Goal: Information Seeking & Learning: Learn about a topic

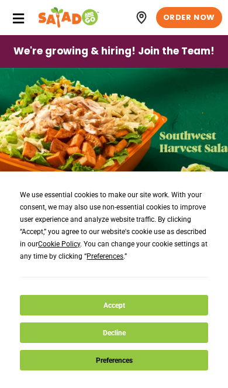
click at [63, 308] on button "Accept" at bounding box center [114, 305] width 188 height 20
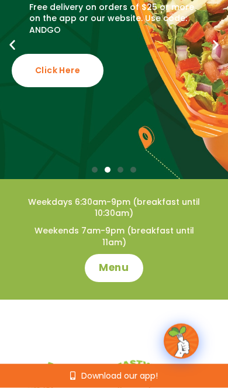
scroll to position [159, 0]
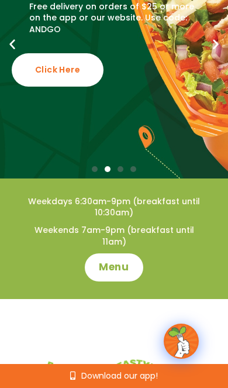
click at [102, 261] on span "Menu" at bounding box center [114, 268] width 30 height 14
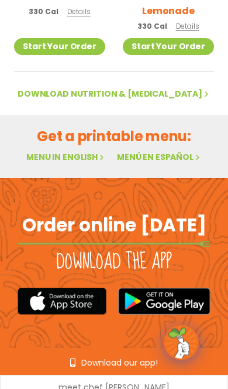
scroll to position [891, 0]
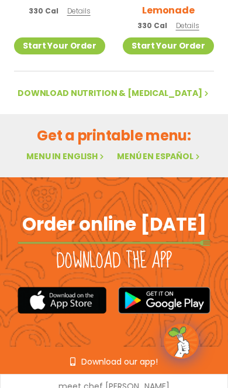
click at [43, 155] on link "Menu in English" at bounding box center [66, 156] width 80 height 12
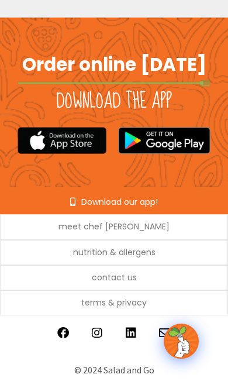
scroll to position [1050, 0]
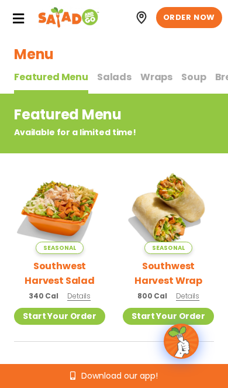
click at [117, 77] on span "Salads" at bounding box center [114, 76] width 35 height 13
